Goal: Information Seeking & Learning: Learn about a topic

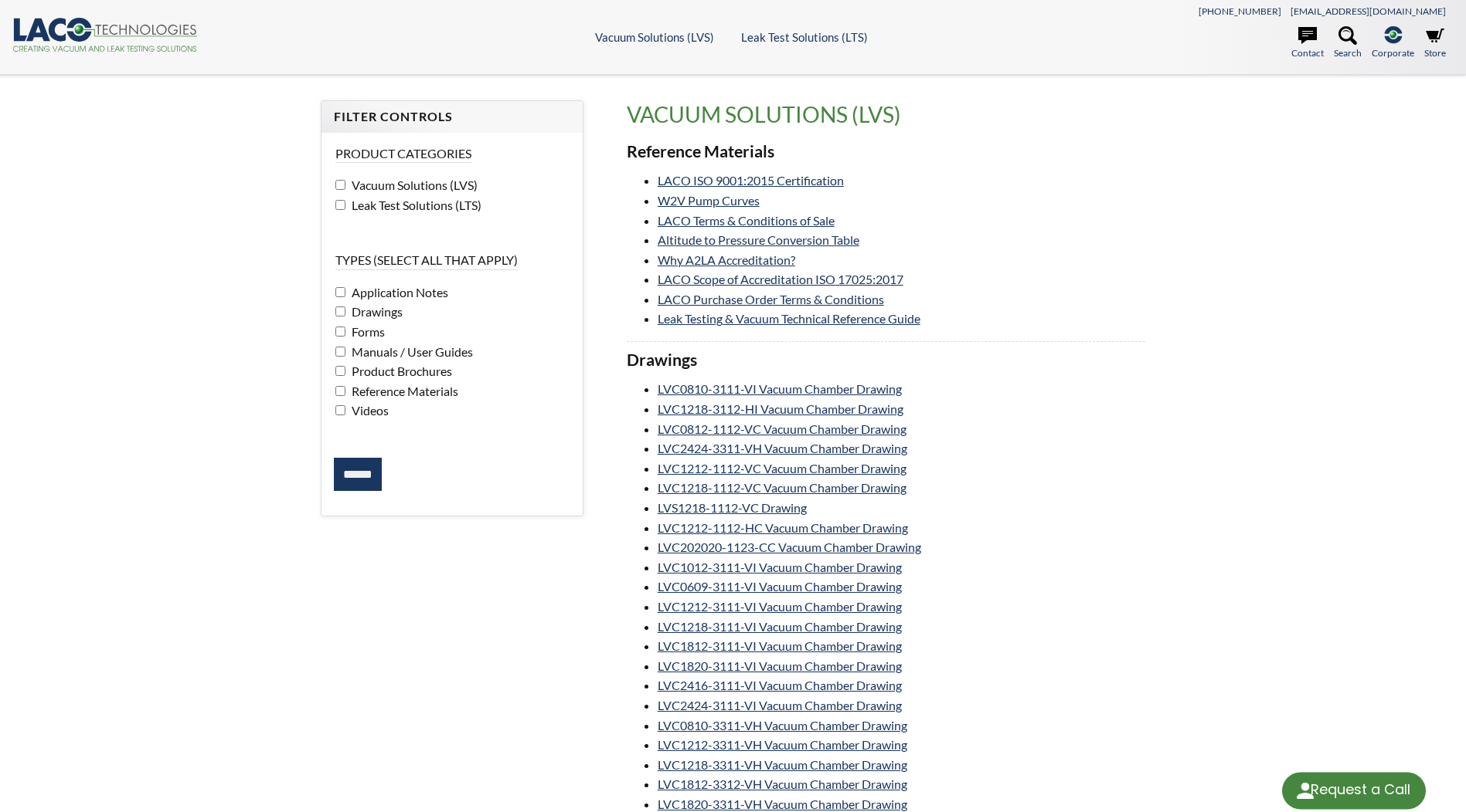
select select "Language Translate Widget"
click at [868, 327] on li "Leak Testing & Vacuum Technical Reference Guide" at bounding box center [900, 318] width 487 height 20
click at [868, 319] on link "Leak Testing & Vacuum Technical Reference Guide" at bounding box center [788, 318] width 262 height 15
click at [843, 240] on link "Altitude to Pressure Conversion Table" at bounding box center [758, 240] width 202 height 15
click at [693, 196] on link "W2V Pump Curves" at bounding box center [708, 201] width 102 height 15
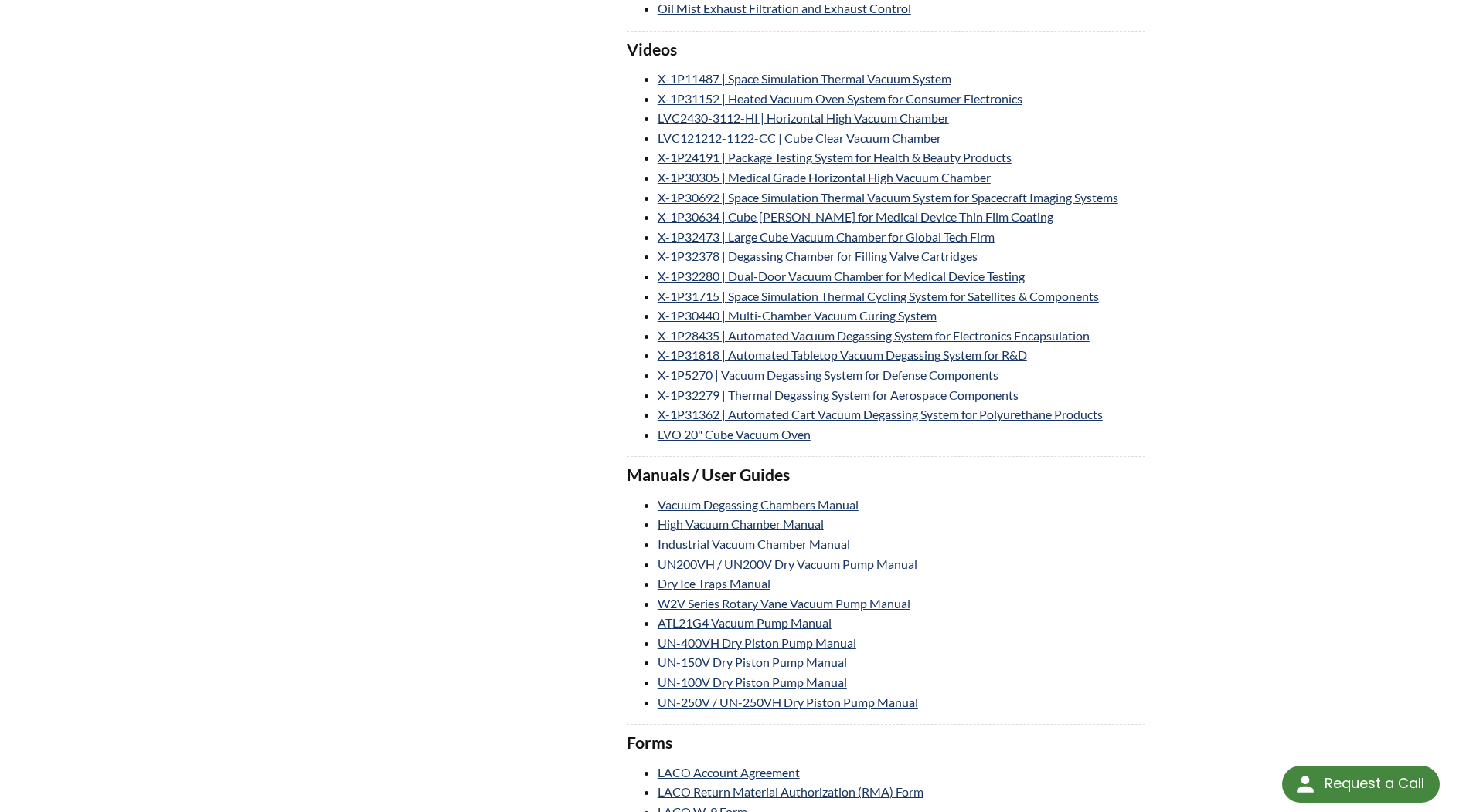
scroll to position [2703, 0]
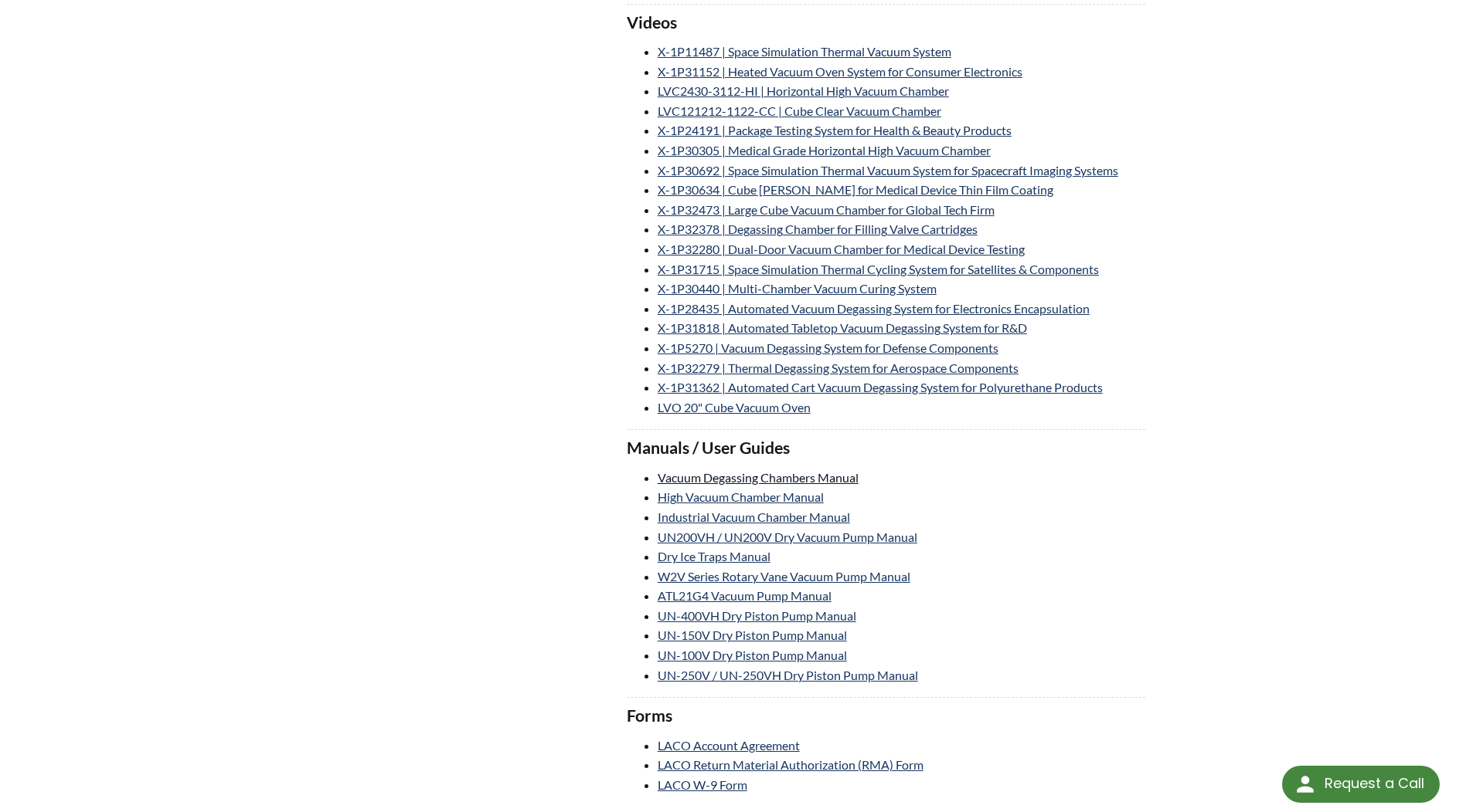
click at [819, 477] on link "Vacuum Degassing Chambers Manual" at bounding box center [757, 477] width 201 height 15
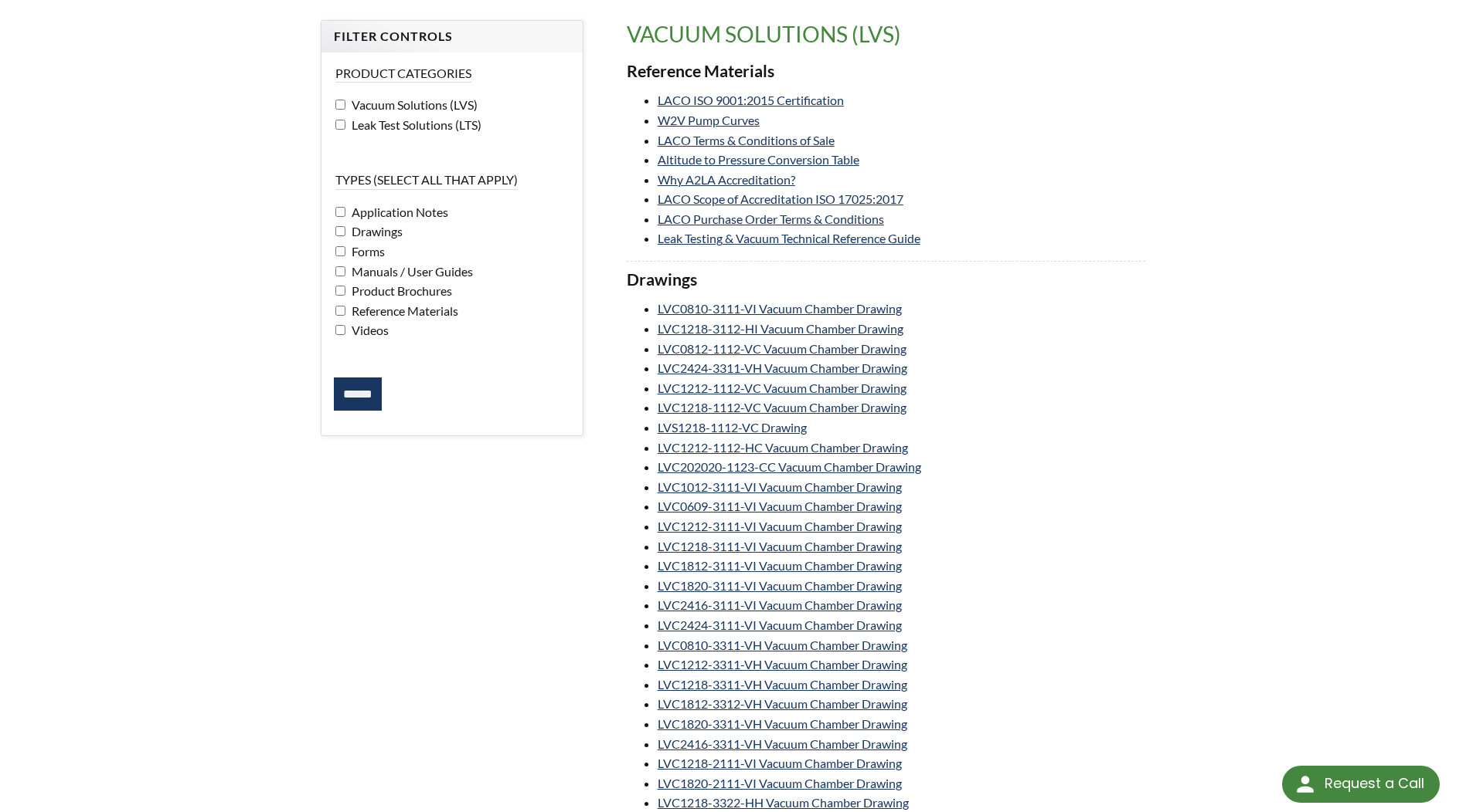
scroll to position [0, 0]
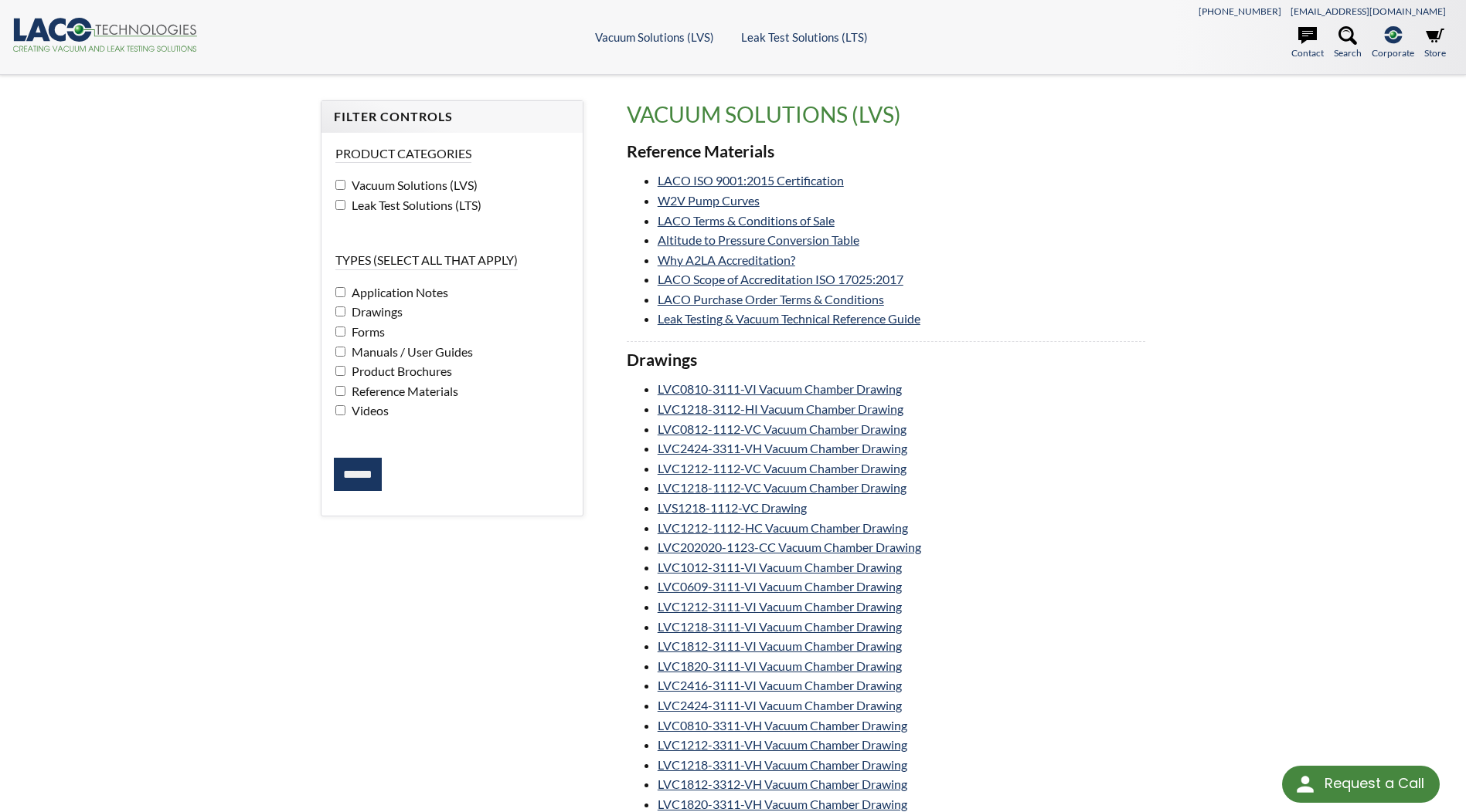
click at [373, 356] on span "Manuals / User Guides" at bounding box center [410, 352] width 125 height 15
click at [350, 474] on input "******" at bounding box center [358, 474] width 48 height 34
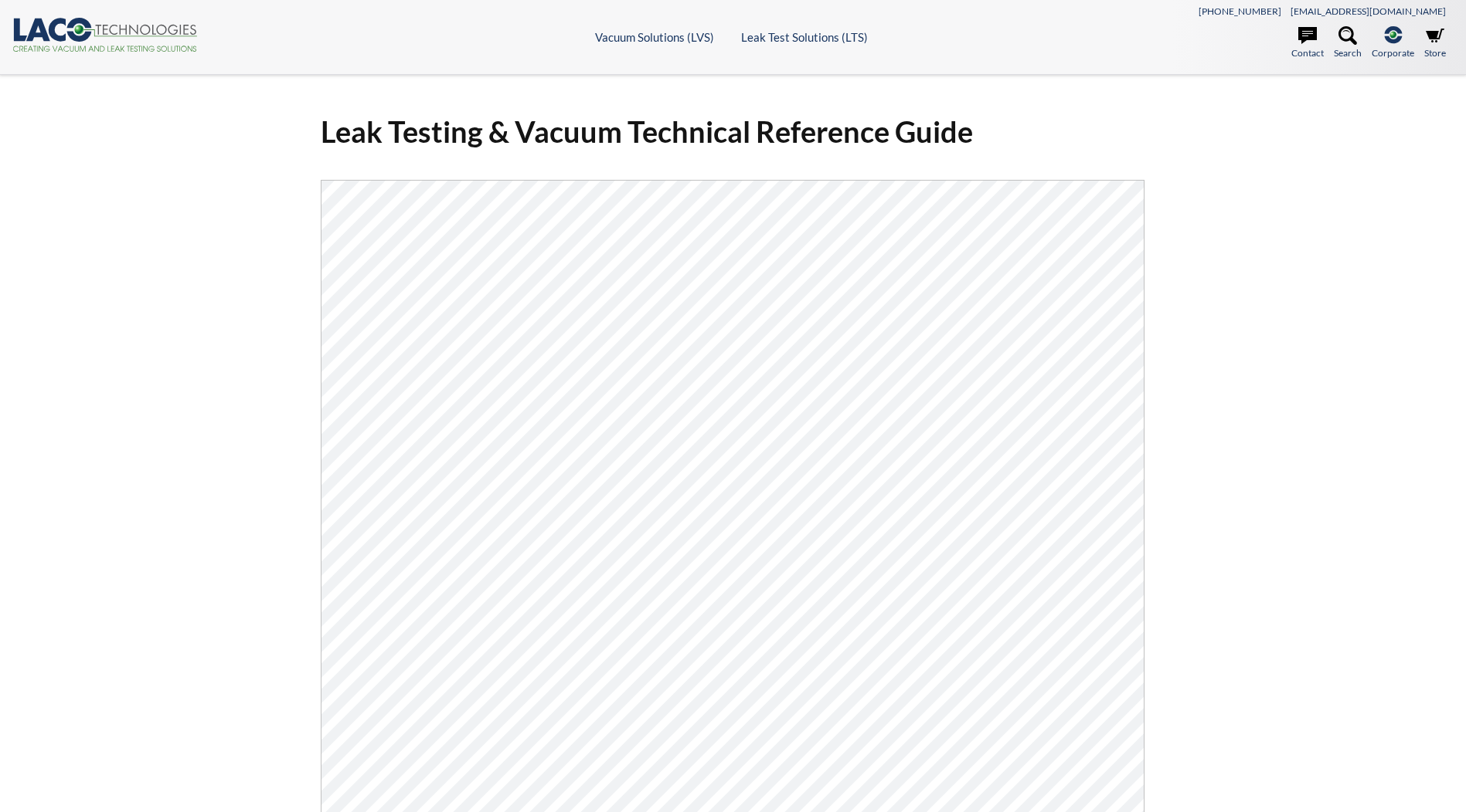
select select "Language Translate Widget"
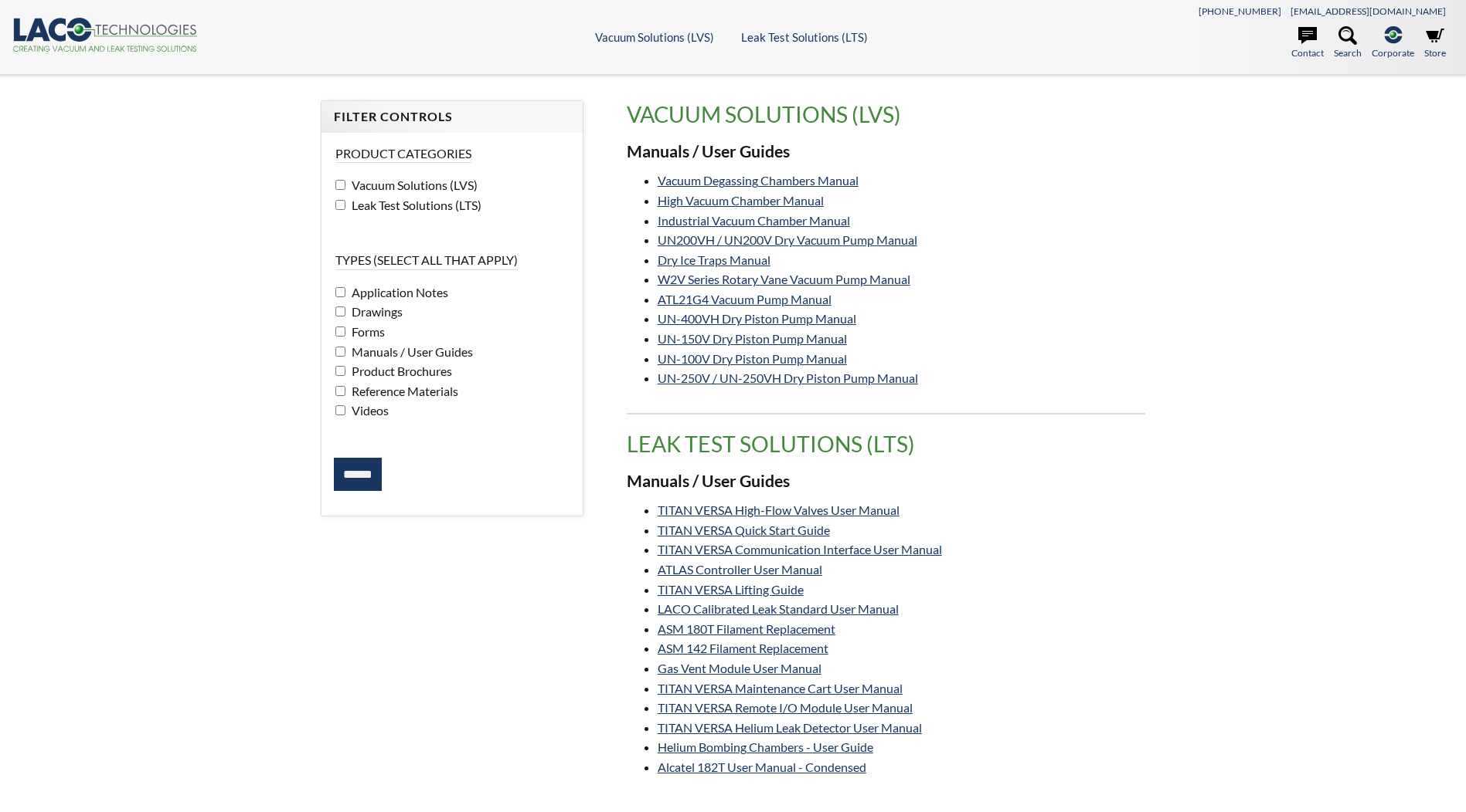
select select "Language Translate Widget"
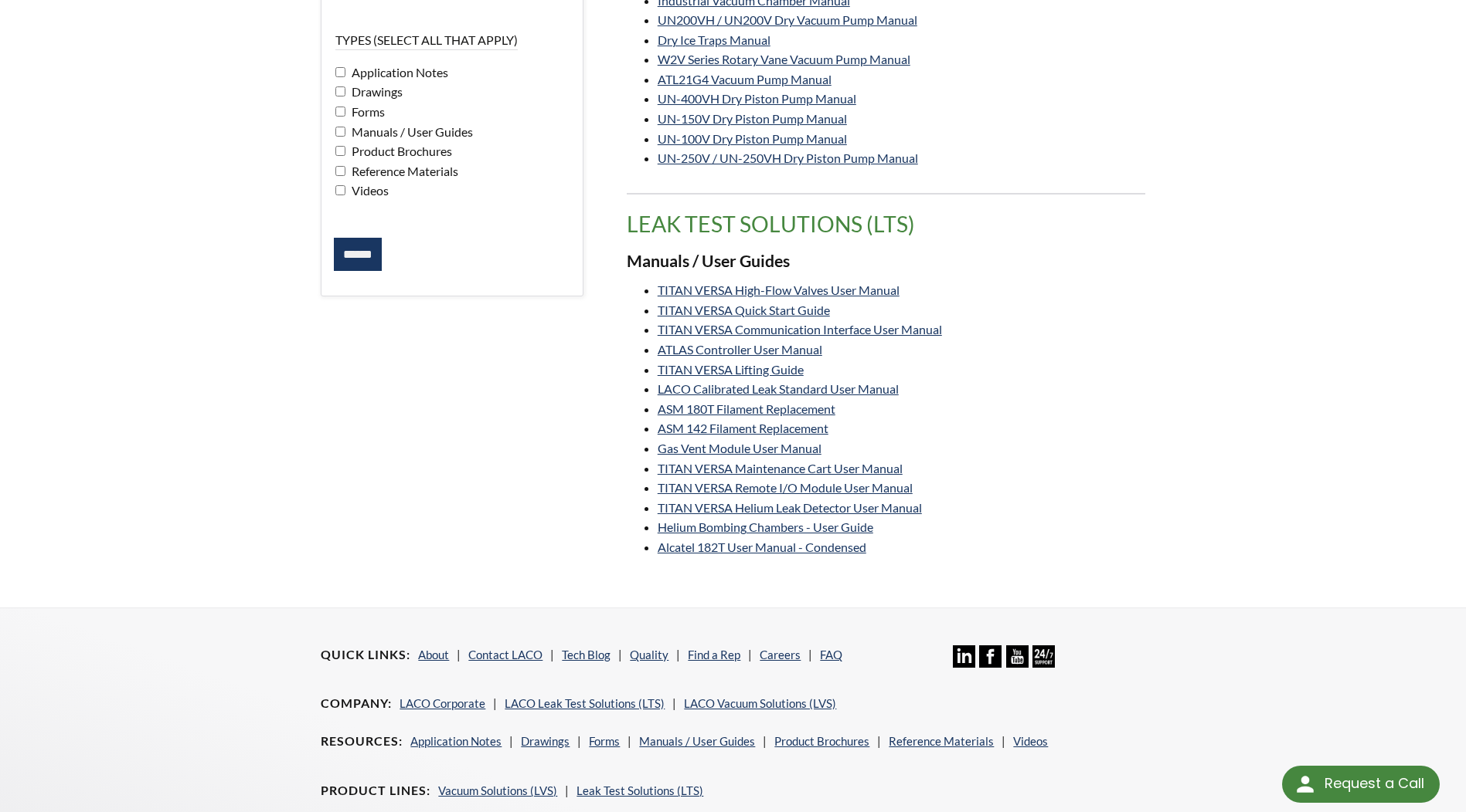
scroll to position [231, 0]
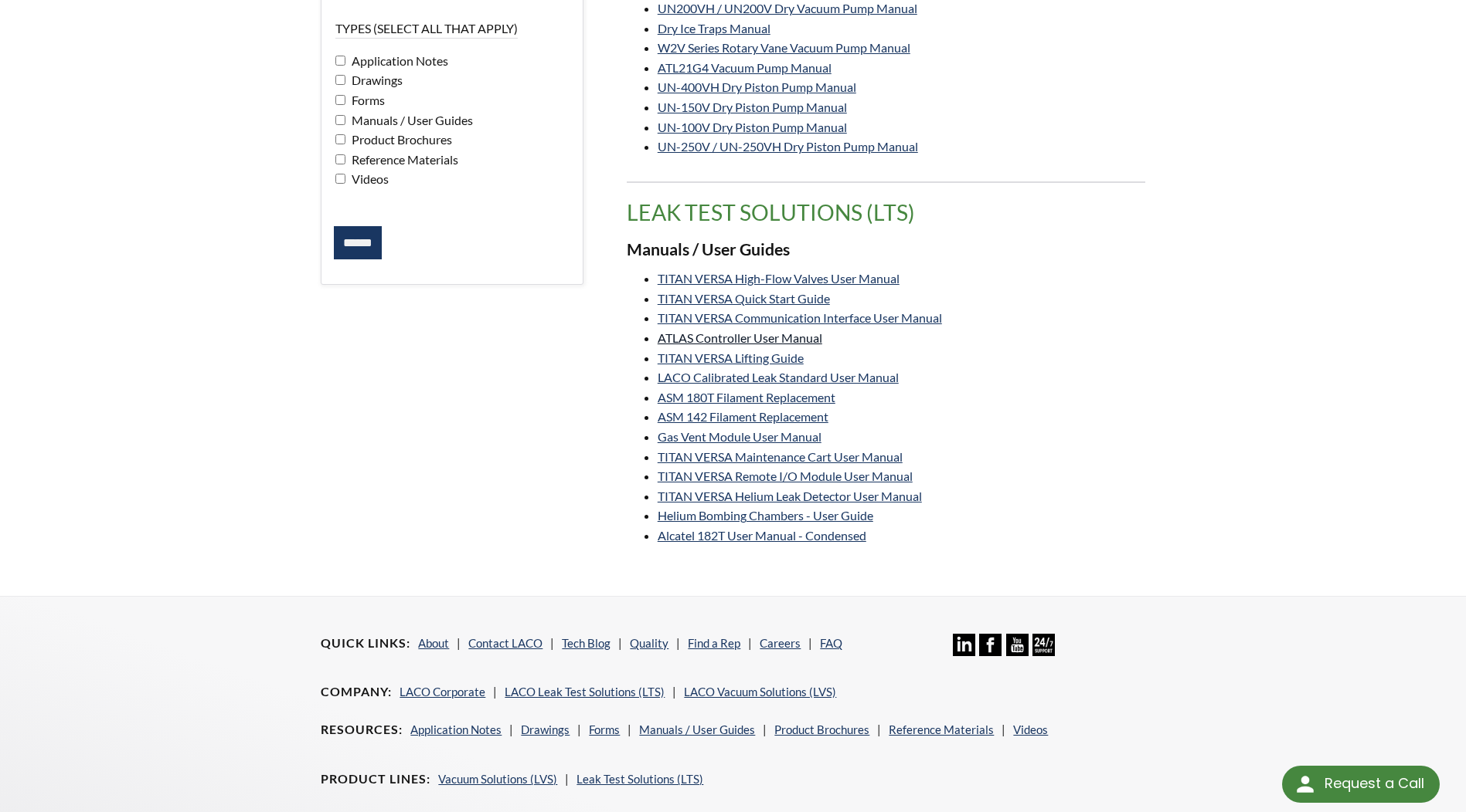
click at [812, 345] on li "ATLAS Controller User Manual" at bounding box center [900, 338] width 487 height 20
click at [783, 333] on link "ATLAS Controller User Manual" at bounding box center [739, 338] width 164 height 15
click at [910, 319] on link "TITAN VERSA Communication Interface User Manual" at bounding box center [799, 318] width 284 height 15
click at [808, 293] on link "TITAN VERSA Quick Start Guide" at bounding box center [743, 298] width 172 height 15
drag, startPoint x: 875, startPoint y: 274, endPoint x: 887, endPoint y: 280, distance: 13.4
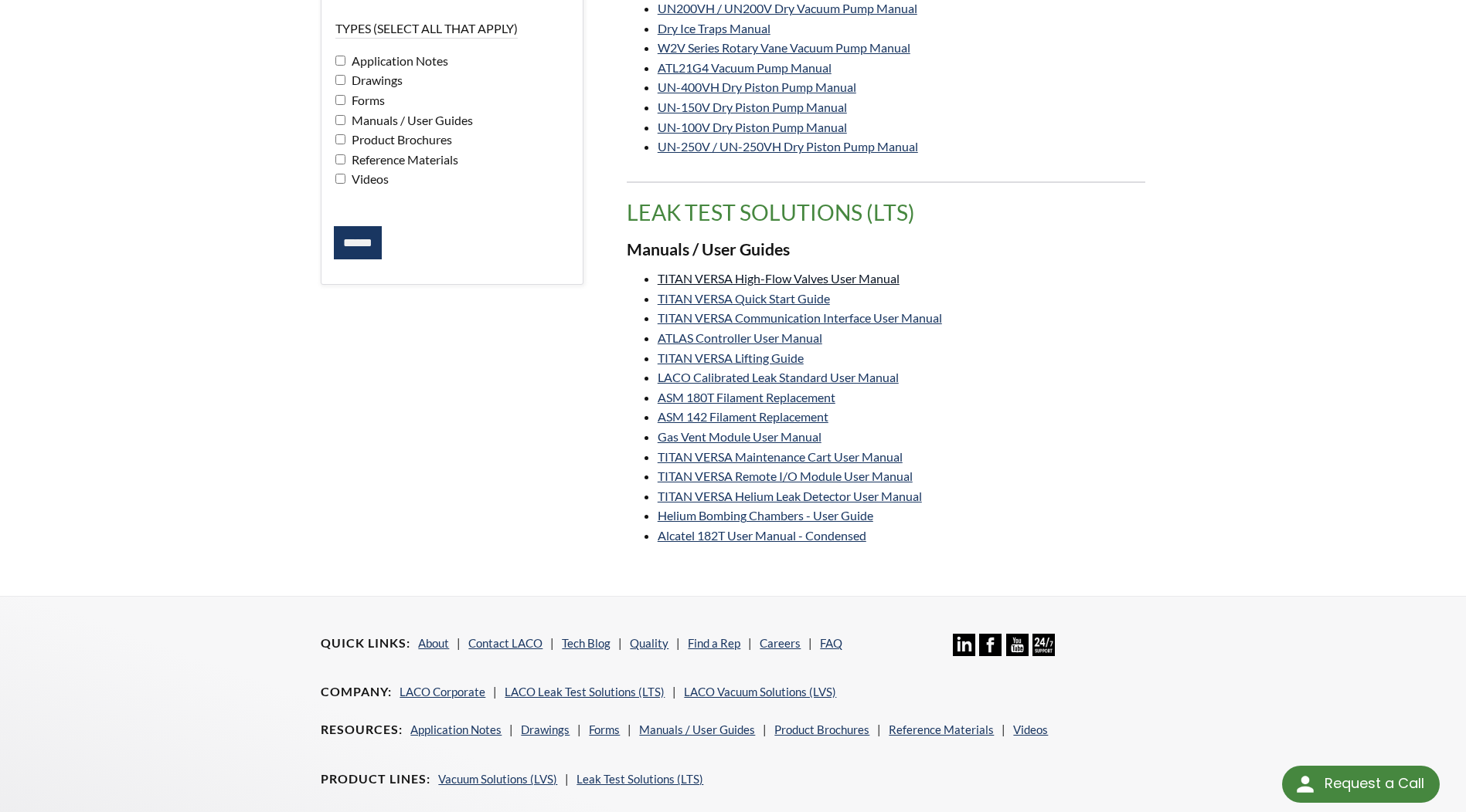
click at [875, 274] on link "TITAN VERSA High-Flow Valves User Manual" at bounding box center [778, 279] width 241 height 15
click at [842, 516] on link "Helium Bombing Chambers - User Guide" at bounding box center [764, 515] width 215 height 15
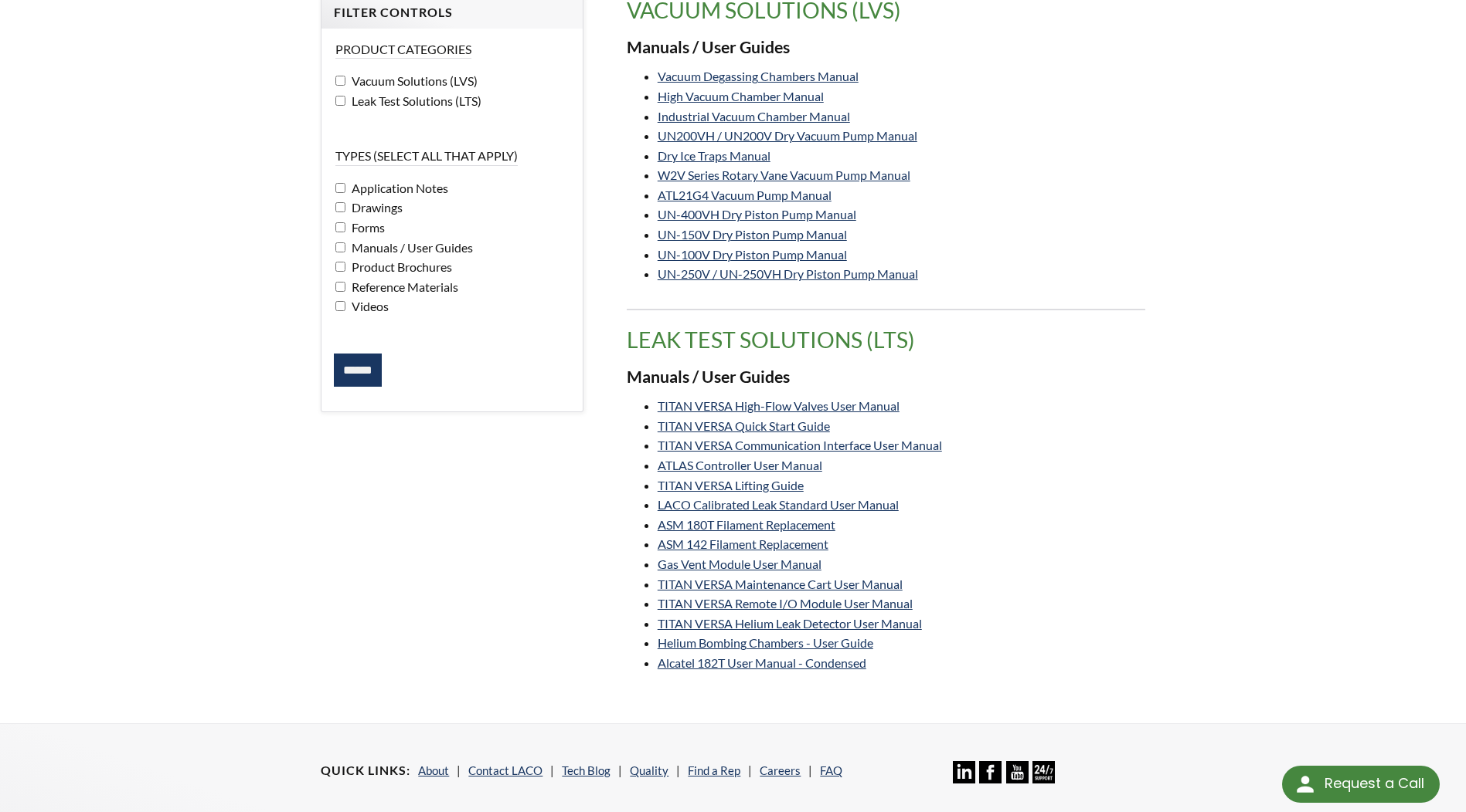
scroll to position [77, 0]
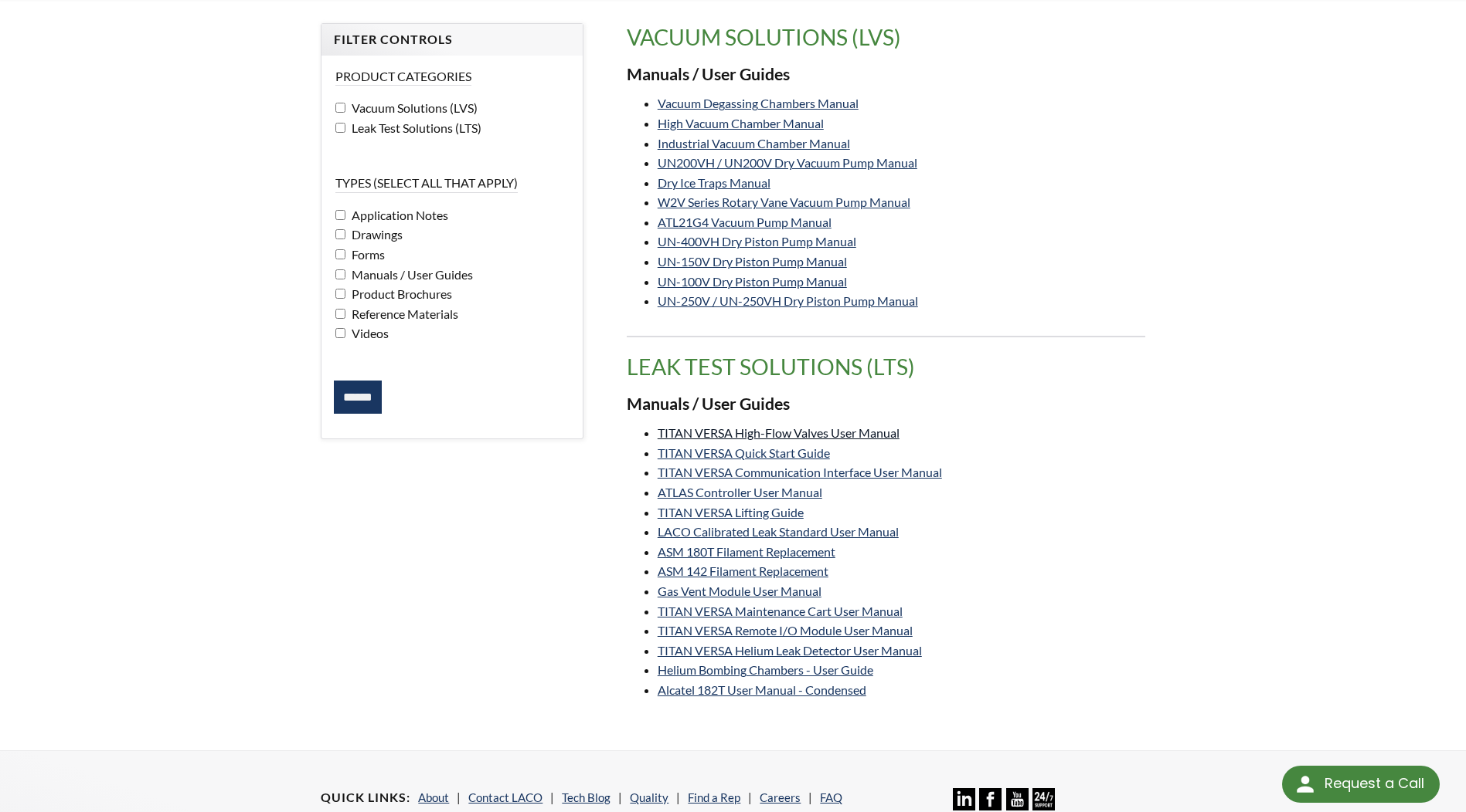
click at [881, 428] on link "TITAN VERSA High-Flow Valves User Manual" at bounding box center [778, 433] width 241 height 15
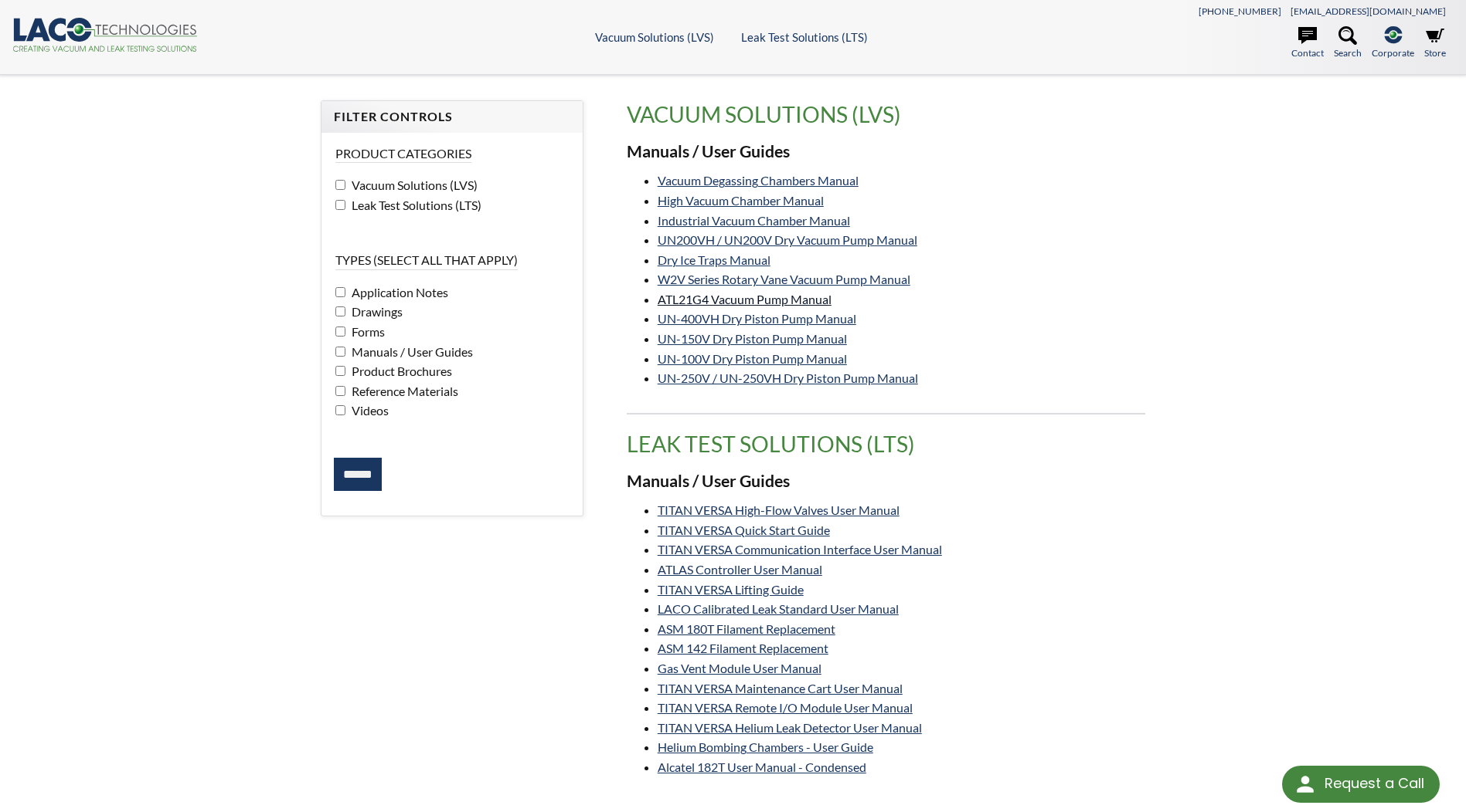
click at [800, 300] on link "ATL21G4 Vacuum Pump Manual" at bounding box center [744, 299] width 174 height 15
click at [806, 360] on link "UN-100V Dry Piston Pump Manual" at bounding box center [752, 358] width 190 height 15
click at [761, 304] on link "ATL21G4 Vacuum Pump Manual" at bounding box center [744, 299] width 174 height 15
click at [778, 177] on link "Vacuum Degassing Chambers Manual" at bounding box center [757, 181] width 201 height 15
click at [816, 175] on link "Vacuum Degassing Chambers Manual" at bounding box center [757, 181] width 201 height 15
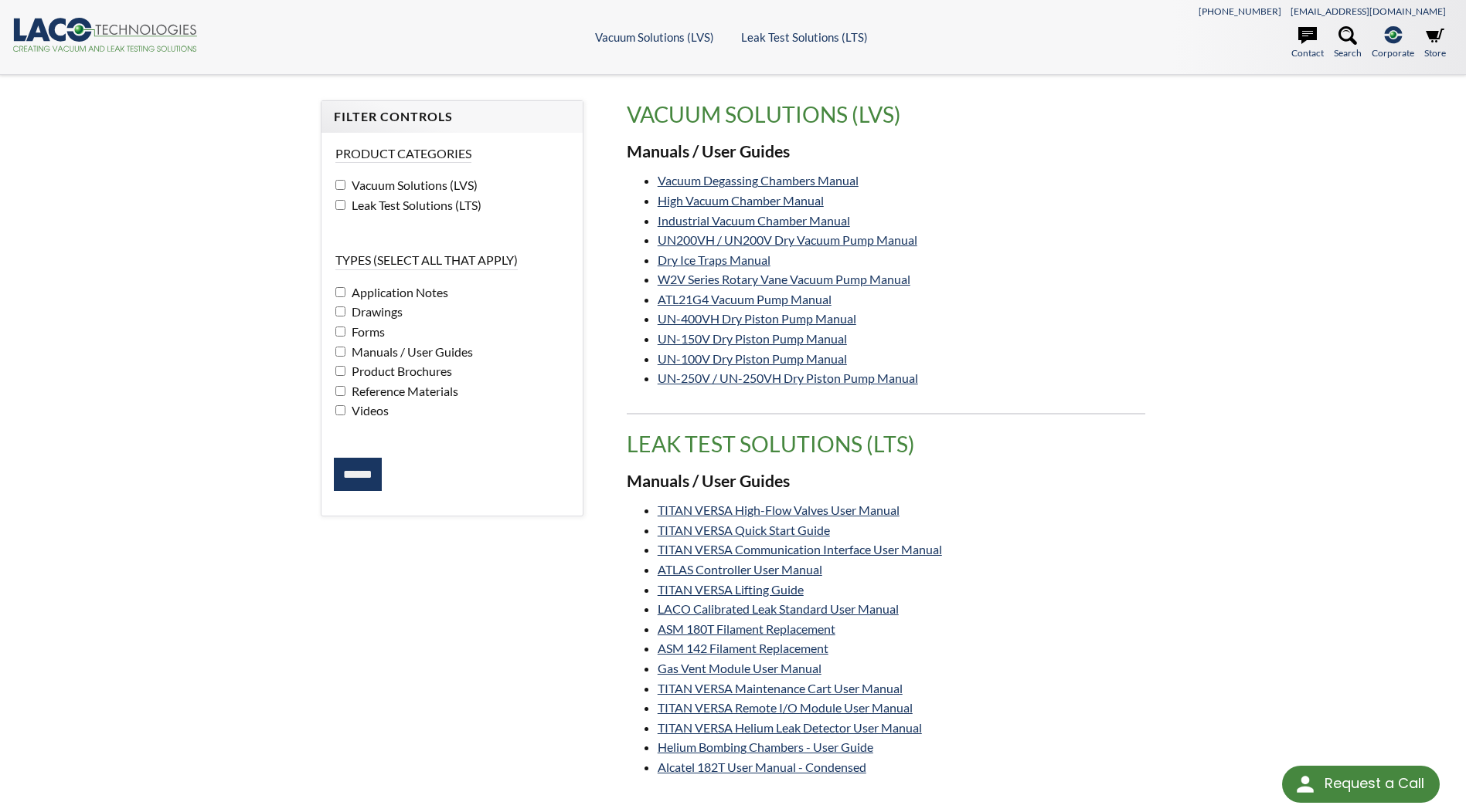
click at [356, 460] on input "******" at bounding box center [358, 474] width 48 height 34
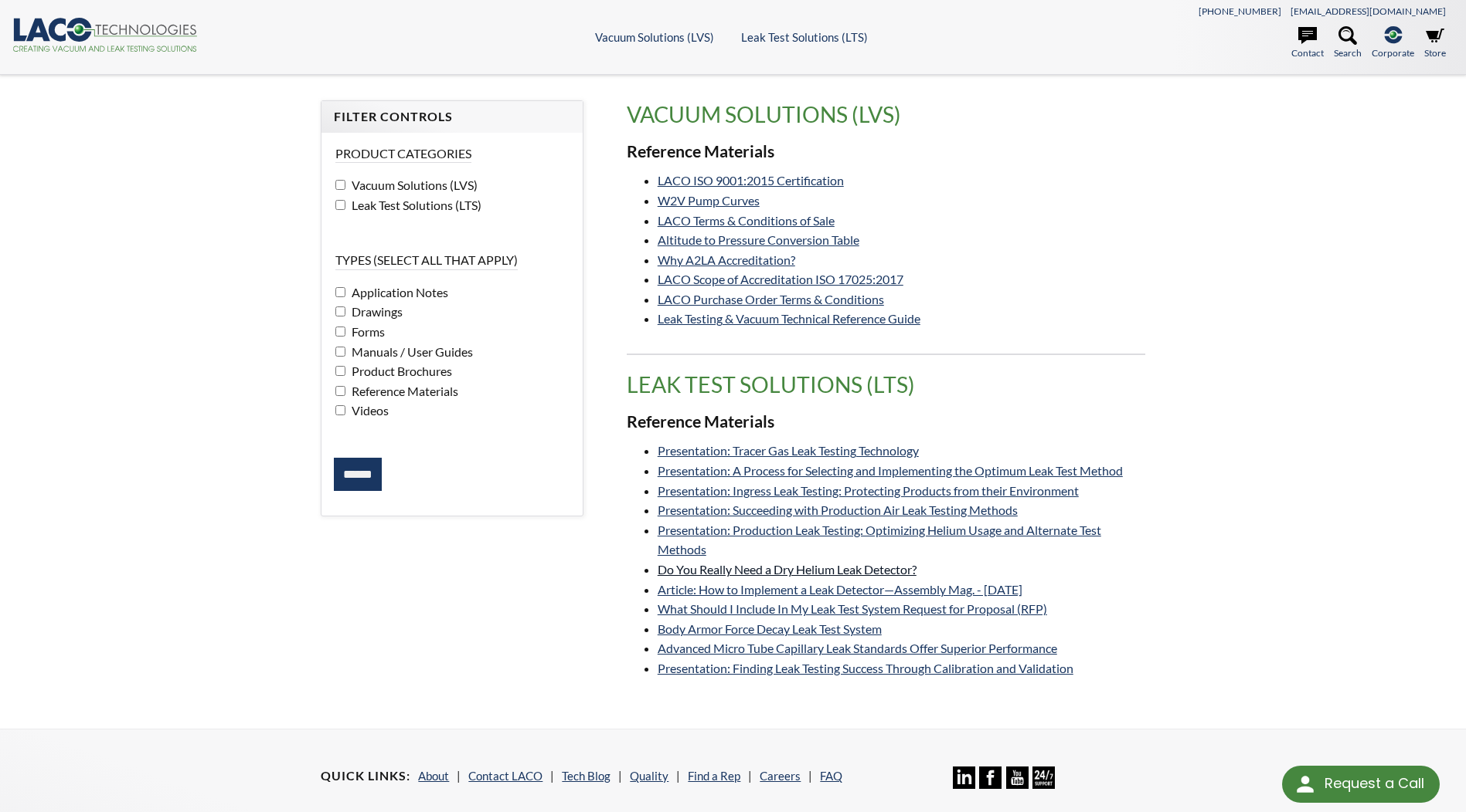
click at [917, 570] on link "Do You Really Need a Dry Helium Leak Detector?" at bounding box center [786, 570] width 259 height 15
click at [979, 597] on li "Article: How to Implement a Leak Detector—Assembly Mag. - May 2014" at bounding box center [900, 590] width 487 height 20
click at [1015, 588] on link "Article: How to Implement a Leak Detector—Assembly Mag. - May 2014" at bounding box center [840, 590] width 365 height 15
click at [740, 674] on link "Presentation: Finding Leak Testing Success Through Calibration and Validation" at bounding box center [865, 669] width 416 height 15
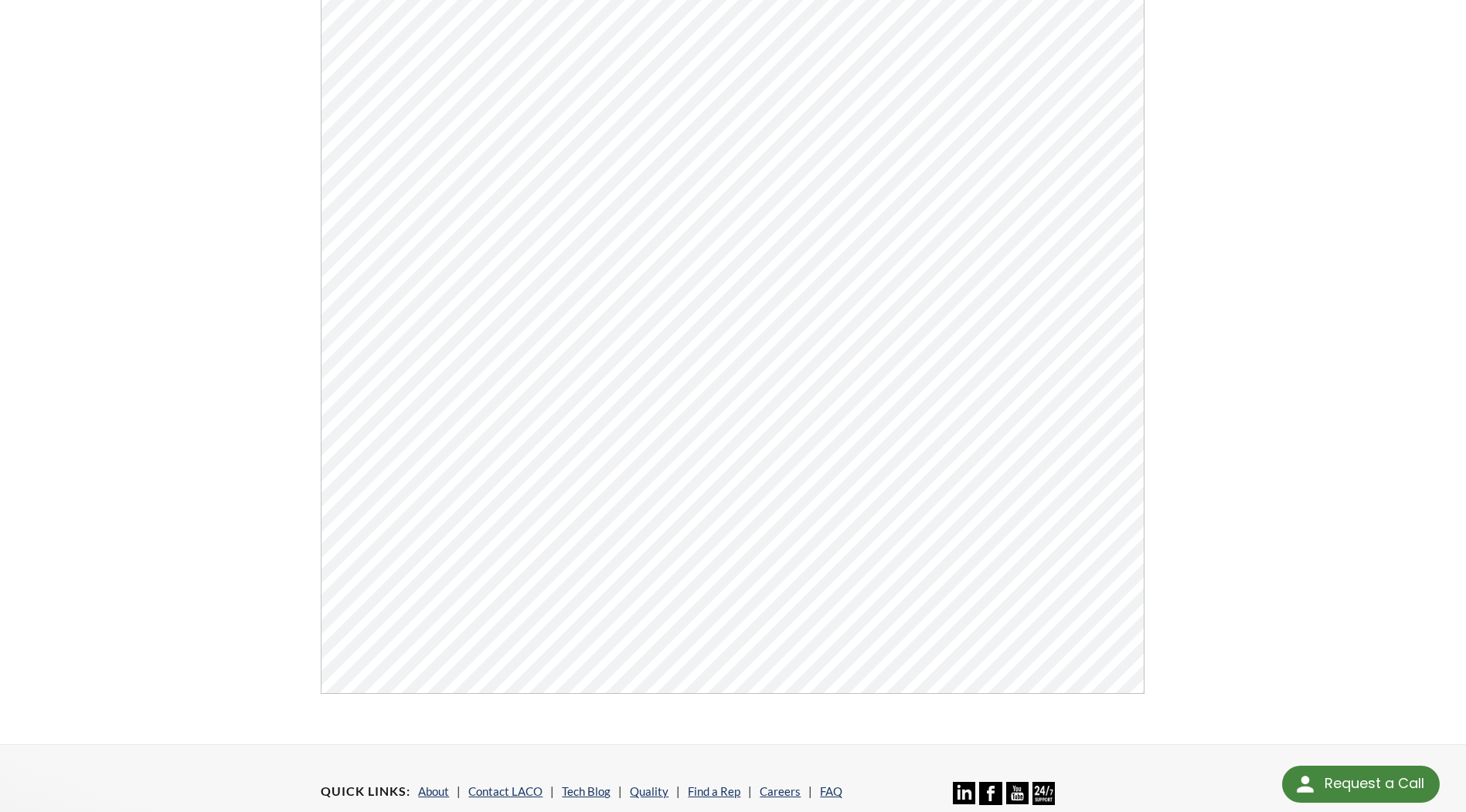
scroll to position [308, 0]
